Goal: Communication & Community: Answer question/provide support

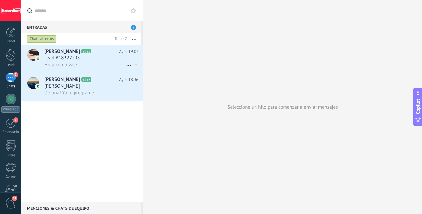
click at [101, 65] on div "Hola como vas?" at bounding box center [91, 64] width 94 height 7
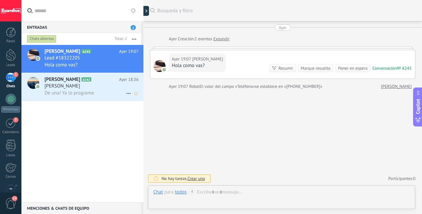
click at [99, 86] on div "[PERSON_NAME]" at bounding box center [91, 86] width 94 height 7
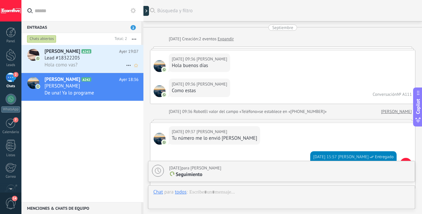
scroll to position [1305, 0]
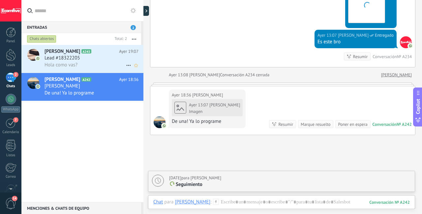
click at [98, 64] on div "Hola como vas?" at bounding box center [91, 64] width 94 height 7
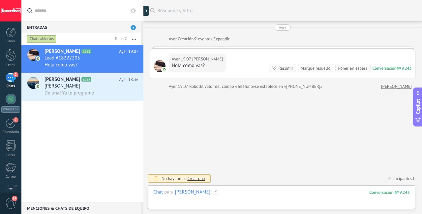
click at [248, 195] on div at bounding box center [281, 198] width 256 height 20
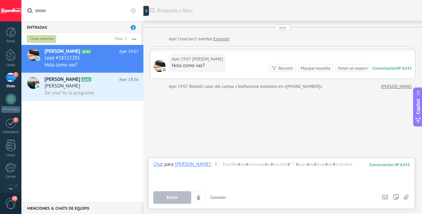
click at [260, 160] on div "Chat Correo Nota Tarea Chat para [PERSON_NAME] : 243 Enviar Cancelar Rastrear c…" at bounding box center [281, 182] width 267 height 51
click at [259, 167] on div at bounding box center [281, 173] width 256 height 25
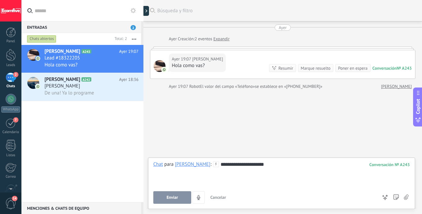
click at [176, 201] on button "Enviar" at bounding box center [172, 197] width 38 height 13
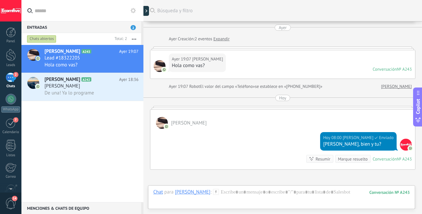
scroll to position [71, 0]
